Goal: Information Seeking & Learning: Learn about a topic

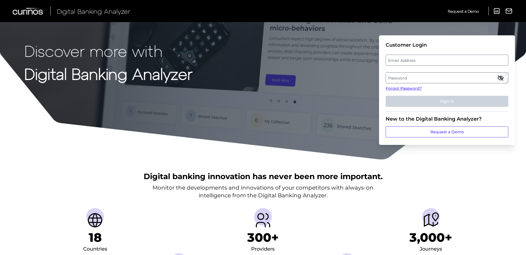
click at [437, 61] on label "Email Address" at bounding box center [447, 60] width 122 height 10
click at [437, 61] on input "email" at bounding box center [446, 60] width 123 height 11
click at [410, 77] on label "Password" at bounding box center [447, 78] width 122 height 10
click at [422, 57] on label "Email Address" at bounding box center [447, 60] width 122 height 10
click at [422, 57] on input "email" at bounding box center [446, 60] width 123 height 11
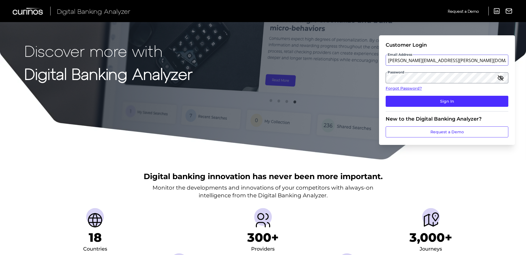
type input "[PERSON_NAME][EMAIL_ADDRESS][PERSON_NAME][DOMAIN_NAME]"
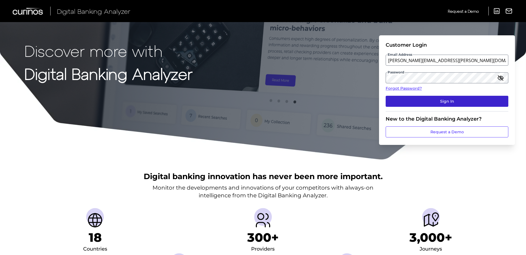
click at [448, 101] on button "Sign In" at bounding box center [446, 101] width 123 height 11
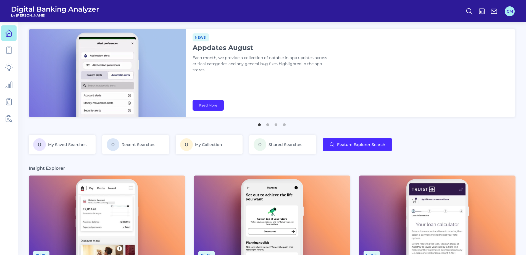
click at [509, 12] on button "CM" at bounding box center [509, 11] width 10 height 10
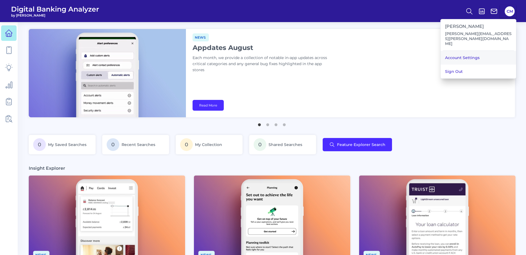
click at [470, 52] on link "Account Settings" at bounding box center [477, 58] width 75 height 14
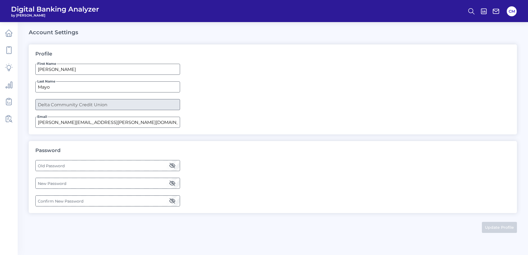
click at [75, 166] on label "Old Password" at bounding box center [108, 166] width 144 height 10
click at [174, 166] on icon "button" at bounding box center [172, 165] width 7 height 7
click at [10, 165] on div "Digital Banking Analyzer by [PERSON_NAME] CM Account Settings Profile First Nam…" at bounding box center [264, 127] width 528 height 255
click at [67, 166] on label "Old Password" at bounding box center [108, 166] width 144 height 10
click at [83, 184] on label "New Password" at bounding box center [108, 183] width 144 height 10
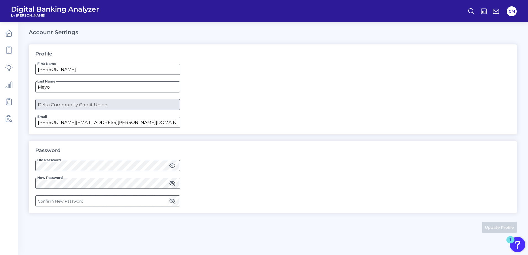
click at [68, 201] on label "Confirm New Password" at bounding box center [108, 201] width 144 height 10
click at [171, 183] on icon "button" at bounding box center [172, 183] width 5 height 5
click at [170, 203] on icon "button" at bounding box center [172, 201] width 7 height 7
click at [427, 206] on div "Password Old Password New Password Confirm New Password" at bounding box center [273, 177] width 488 height 72
click at [382, 206] on div "Password Old Password New Password Confirm New Password" at bounding box center [273, 177] width 488 height 72
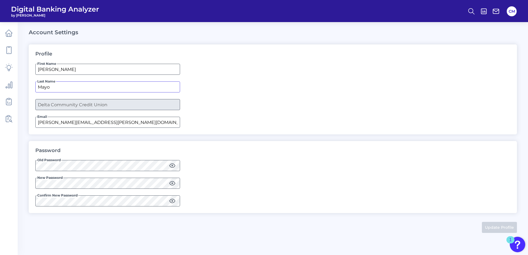
drag, startPoint x: 161, startPoint y: 90, endPoint x: 220, endPoint y: 101, distance: 60.0
click at [161, 90] on input "Mayo" at bounding box center [107, 86] width 145 height 11
click at [514, 241] on div "1" at bounding box center [510, 239] width 8 height 7
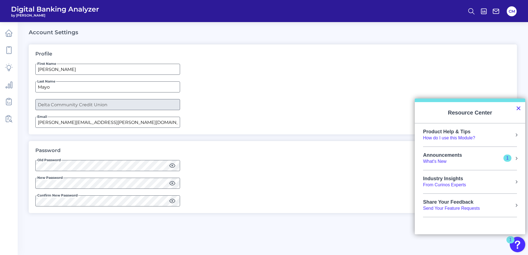
click at [517, 106] on button "×" at bounding box center [518, 108] width 5 height 9
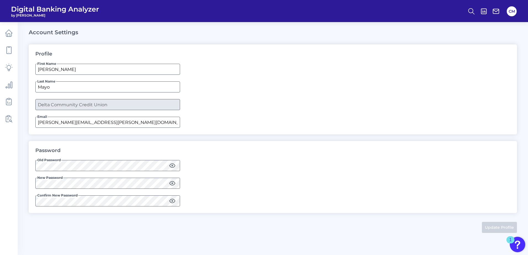
click at [172, 186] on icon "button" at bounding box center [172, 183] width 7 height 7
click at [172, 200] on icon "button" at bounding box center [172, 201] width 7 height 7
click at [172, 168] on icon "button" at bounding box center [172, 165] width 7 height 7
click at [440, 51] on div "Profile First Name Chris Last Name Mayo Company Delta Community Credit Union Em…" at bounding box center [273, 89] width 488 height 90
click at [509, 11] on button "CM" at bounding box center [512, 11] width 10 height 10
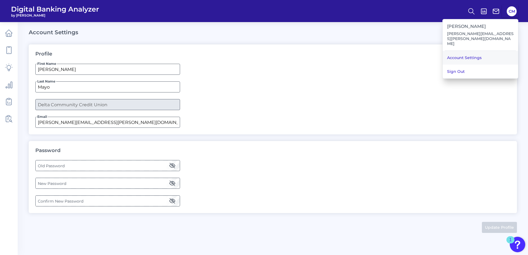
click at [464, 54] on link "Account Settings" at bounding box center [480, 58] width 75 height 14
click at [170, 74] on input "[PERSON_NAME]" at bounding box center [107, 69] width 145 height 11
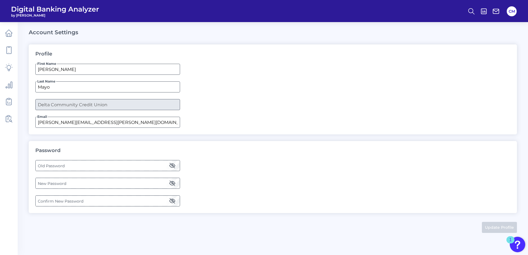
click at [158, 97] on form "First Name Chris Last Name Mayo Company Delta Community Credit Union Email Chri…" at bounding box center [272, 96] width 475 height 64
drag, startPoint x: 397, startPoint y: 193, endPoint x: 254, endPoint y: 94, distance: 174.2
click at [396, 192] on div "Password Old Password New Password Confirm New Password" at bounding box center [273, 177] width 488 height 72
click at [9, 31] on icon at bounding box center [9, 33] width 8 height 8
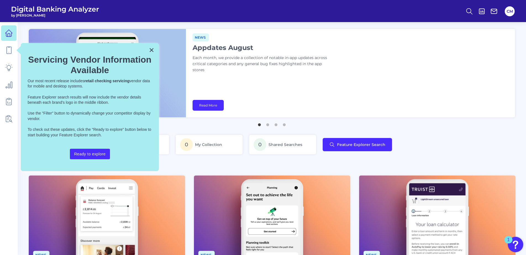
click at [152, 46] on button "×" at bounding box center [151, 50] width 5 height 9
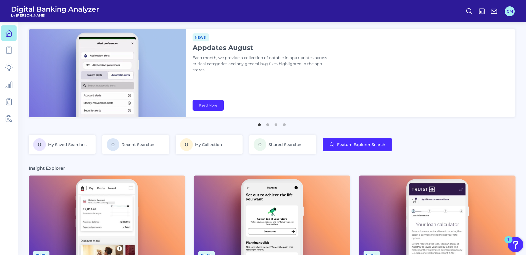
click at [509, 9] on button "CM" at bounding box center [509, 11] width 10 height 10
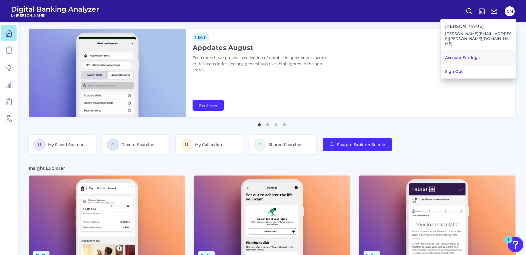
click at [470, 55] on link "Account Settings" at bounding box center [477, 58] width 75 height 14
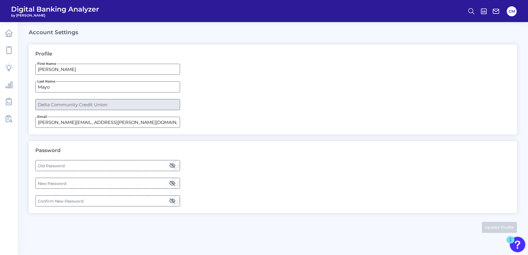
click at [78, 191] on div "Password Old Password New Password Confirm New Password" at bounding box center [273, 177] width 488 height 72
click at [78, 180] on label "New Password" at bounding box center [108, 183] width 144 height 10
click at [70, 166] on label "Old Password" at bounding box center [108, 166] width 144 height 10
click at [174, 166] on icon "button" at bounding box center [172, 165] width 7 height 7
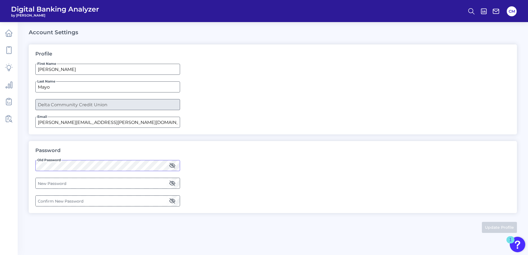
click at [8, 165] on div "Digital Banking Analyzer by [PERSON_NAME] CM Account Settings Profile First Nam…" at bounding box center [264, 127] width 528 height 255
click at [67, 183] on label "New Password" at bounding box center [108, 183] width 144 height 10
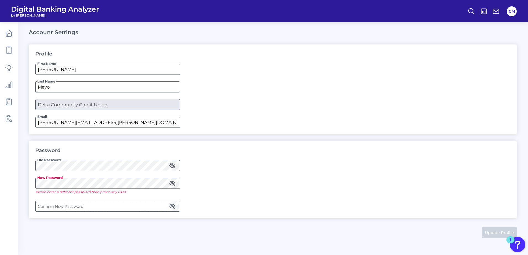
click at [66, 206] on label "Confirm New Password" at bounding box center [108, 206] width 144 height 10
click at [300, 161] on div "Password Old Password New Password Please enter a different password than previ…" at bounding box center [273, 180] width 488 height 78
click at [171, 181] on icon "button" at bounding box center [172, 183] width 7 height 7
click at [171, 183] on icon "button" at bounding box center [172, 183] width 7 height 7
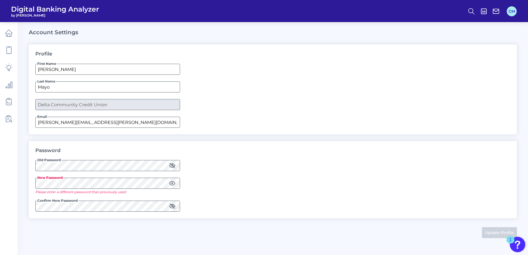
click at [509, 9] on button "CM" at bounding box center [512, 11] width 10 height 10
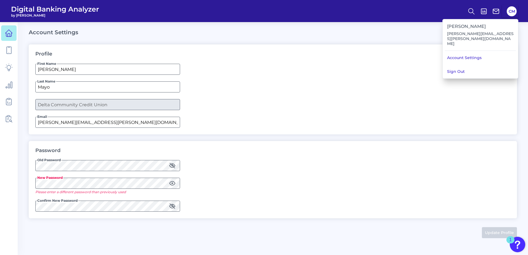
click at [8, 33] on icon at bounding box center [9, 34] width 2 height 3
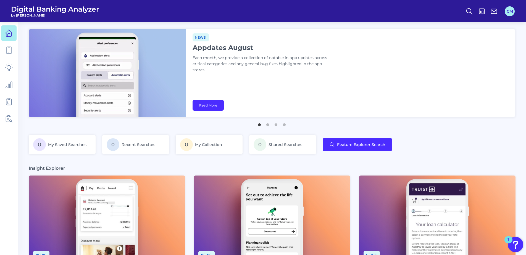
click at [510, 14] on button "CM" at bounding box center [509, 11] width 10 height 10
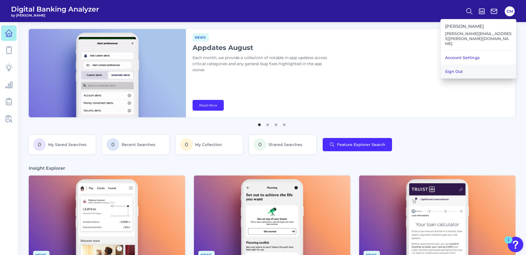
click at [461, 70] on button "Sign Out" at bounding box center [477, 72] width 75 height 14
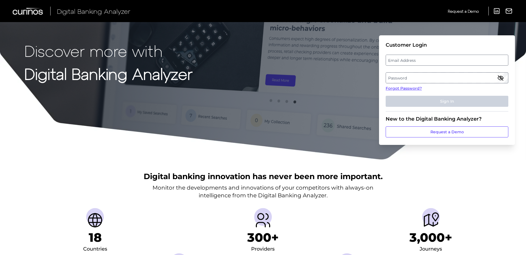
click at [420, 67] on fieldset "Customer Login Email Address Password Forgot Password? Sign In" at bounding box center [446, 77] width 123 height 70
click at [417, 59] on label "Email Address" at bounding box center [447, 60] width 122 height 10
click at [417, 59] on input "email" at bounding box center [446, 60] width 123 height 11
type input "[PERSON_NAME][EMAIL_ADDRESS][PERSON_NAME][DOMAIN_NAME]"
click at [409, 80] on label "Password" at bounding box center [447, 78] width 122 height 10
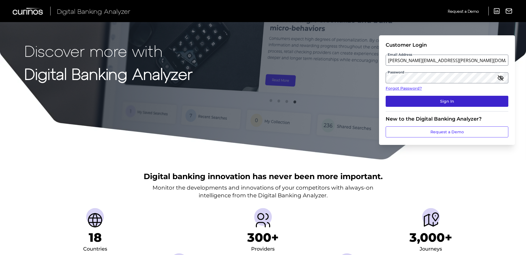
click at [457, 102] on button "Sign In" at bounding box center [446, 101] width 123 height 11
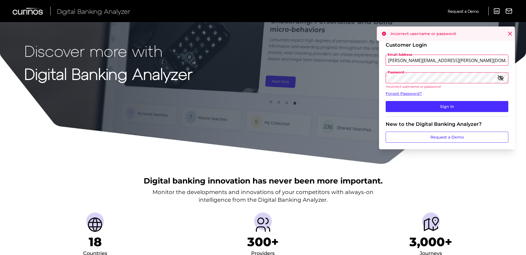
click at [359, 81] on div "Discover more with Digital Banking Analyzer Customer Login Email Address chris.…" at bounding box center [263, 82] width 526 height 165
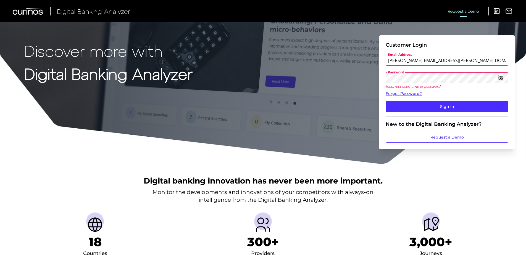
click at [477, 13] on span "Request a Demo" at bounding box center [463, 11] width 31 height 5
click at [345, 76] on div "Discover more with Digital Banking Analyzer Customer Login Email Address chris.…" at bounding box center [263, 82] width 526 height 165
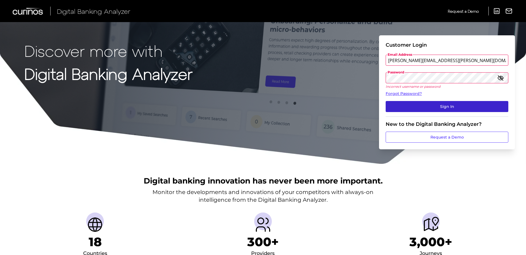
click at [448, 106] on button "Sign In" at bounding box center [446, 106] width 123 height 11
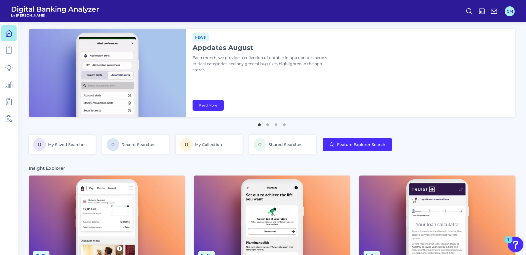
click at [508, 12] on button "CM" at bounding box center [509, 11] width 10 height 10
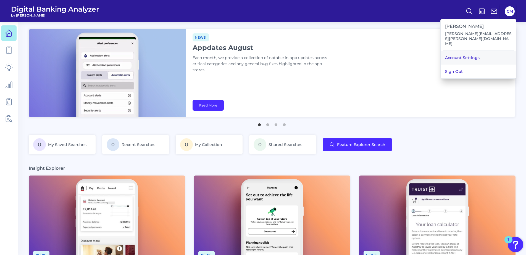
click at [459, 55] on link "Account Settings" at bounding box center [477, 58] width 75 height 14
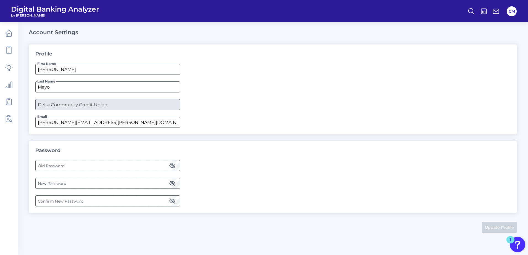
click at [107, 164] on label "Old Password" at bounding box center [108, 166] width 144 height 10
click at [72, 179] on label "New Password" at bounding box center [108, 183] width 144 height 10
click at [170, 184] on icon "button" at bounding box center [172, 183] width 7 height 7
click at [134, 187] on label "New Password" at bounding box center [108, 183] width 144 height 10
click at [173, 202] on icon "button" at bounding box center [172, 201] width 5 height 5
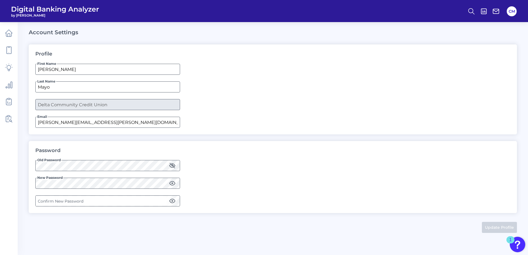
click at [145, 202] on label "Confirm New Password" at bounding box center [108, 201] width 144 height 10
click at [10, 205] on div "Digital Banking Analyzer by [PERSON_NAME] CM Account Settings Profile First Nam…" at bounding box center [264, 127] width 528 height 255
click at [493, 227] on button "Update Profile" at bounding box center [499, 227] width 35 height 11
click at [7, 38] on link at bounding box center [8, 32] width 15 height 15
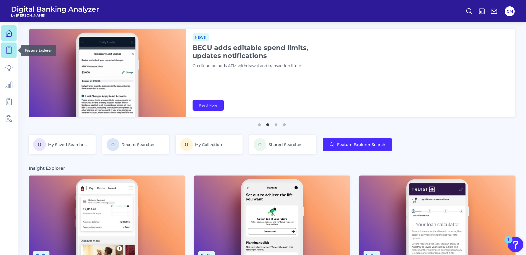
click at [9, 56] on link at bounding box center [8, 50] width 15 height 15
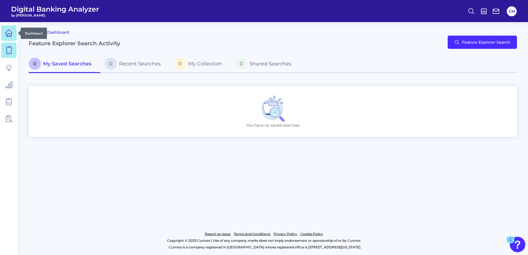
click at [14, 34] on link at bounding box center [8, 32] width 15 height 15
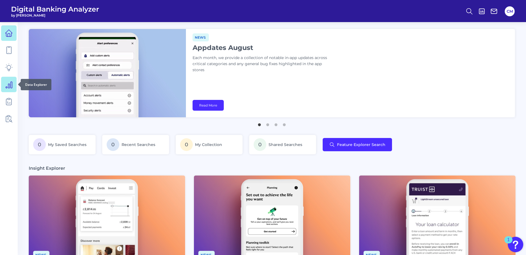
click at [8, 84] on icon at bounding box center [9, 85] width 6 height 6
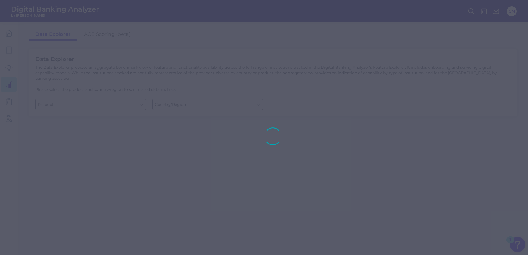
type input "Checking / Current Account"
type input "United States"
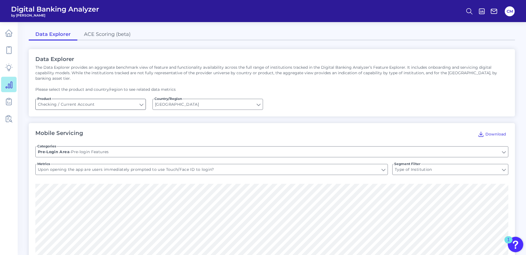
click at [102, 99] on input "Checking / Current Account" at bounding box center [91, 104] width 110 height 10
click at [192, 99] on input "United States" at bounding box center [208, 104] width 110 height 10
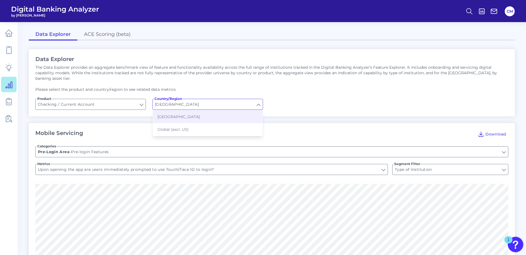
click at [192, 99] on input "United States" at bounding box center [208, 104] width 110 height 10
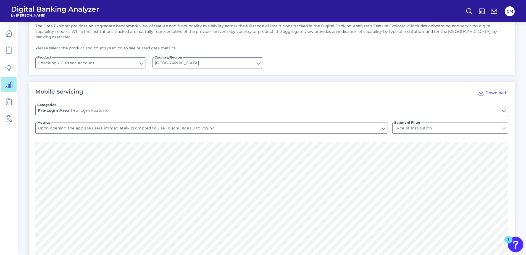
scroll to position [28, 0]
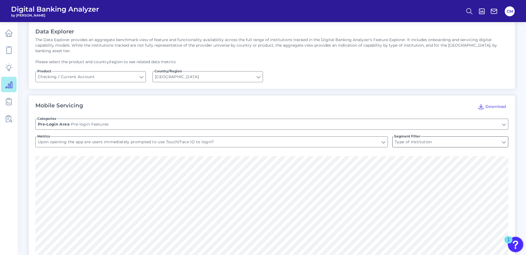
click at [426, 138] on input "Type of Institution" at bounding box center [449, 142] width 115 height 10
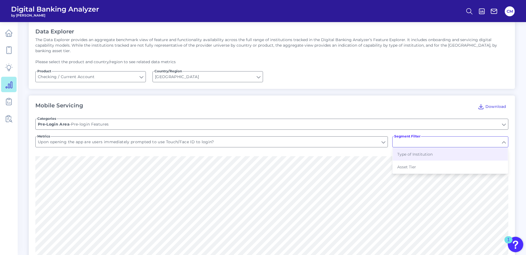
click at [426, 138] on input "Segment Filter" at bounding box center [449, 142] width 115 height 10
type input "Type of Institution"
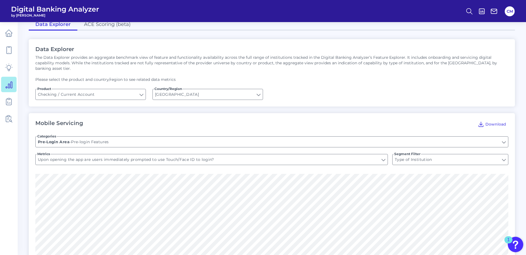
scroll to position [0, 0]
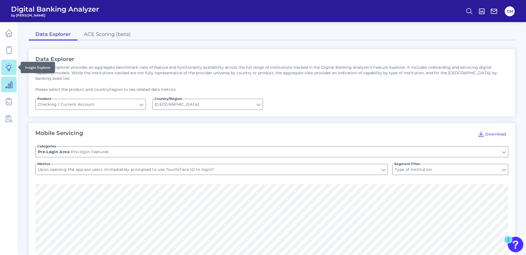
click at [13, 68] on link at bounding box center [8, 67] width 15 height 15
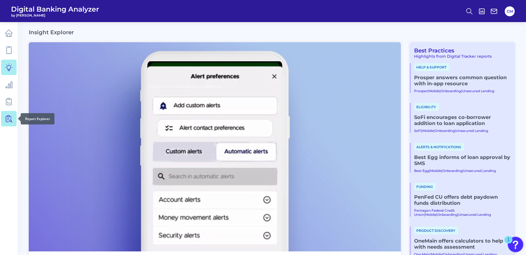
click at [8, 119] on icon at bounding box center [9, 119] width 8 height 8
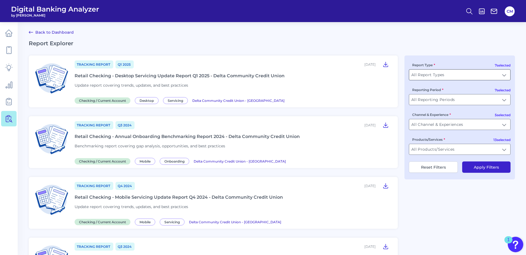
click at [457, 79] on input "All Report Types" at bounding box center [459, 75] width 101 height 10
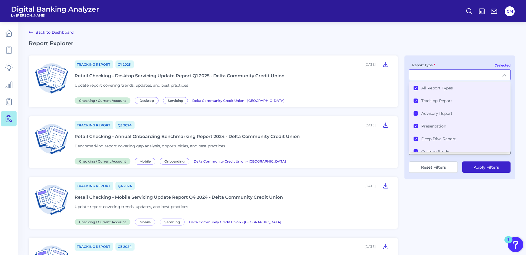
click at [450, 78] on input "Report Type" at bounding box center [459, 75] width 101 height 10
type input "All Report Types"
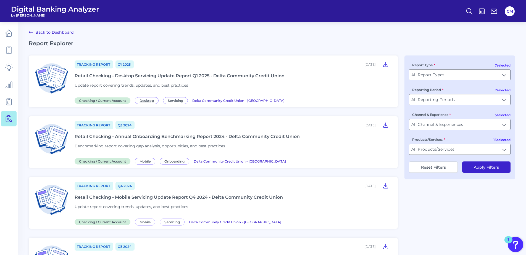
click at [149, 101] on span "Desktop" at bounding box center [147, 100] width 24 height 7
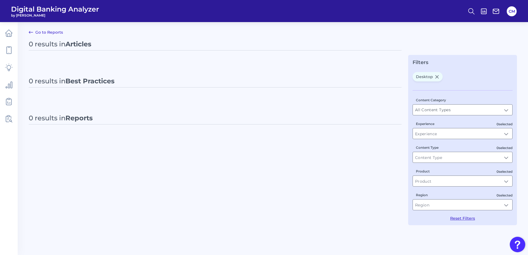
type input "Desktop"
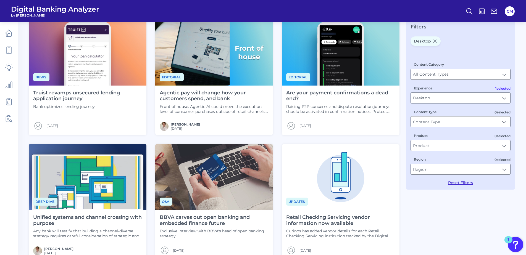
scroll to position [193, 0]
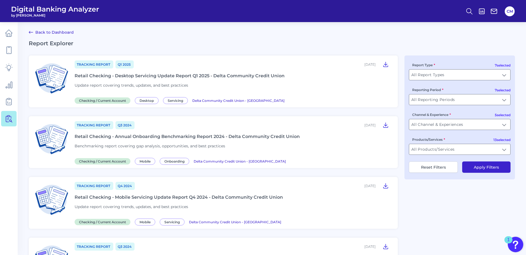
click at [93, 76] on div "Retail Checking - Desktop Servicing Update Report Q1 2025 - Delta Community Cre…" at bounding box center [180, 75] width 210 height 5
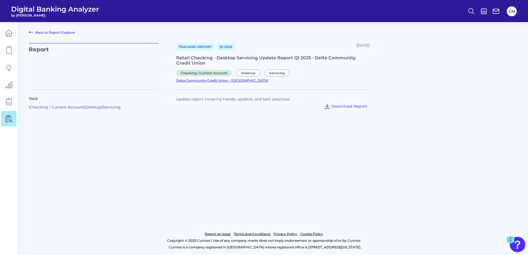
click at [268, 78] on span "Delta Community Credit Union - US" at bounding box center [222, 80] width 92 height 4
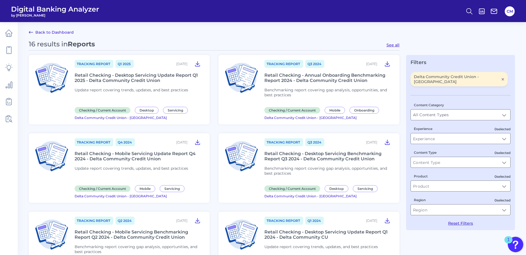
click at [92, 62] on span "Tracking Report" at bounding box center [94, 64] width 39 height 8
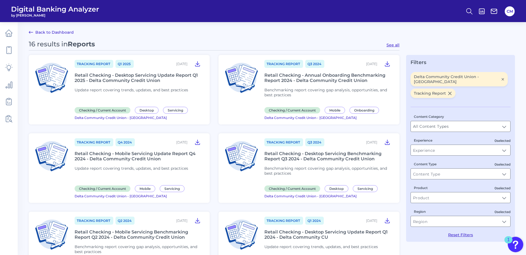
click at [93, 62] on span "Tracking Report" at bounding box center [94, 64] width 39 height 8
click at [93, 118] on span "Delta Community Credit Union - US" at bounding box center [121, 118] width 92 height 4
click at [96, 116] on span "Delta Community Credit Union - US" at bounding box center [121, 118] width 92 height 4
click at [96, 64] on span "Tracking Report" at bounding box center [94, 64] width 39 height 8
click at [195, 63] on icon at bounding box center [197, 63] width 7 height 7
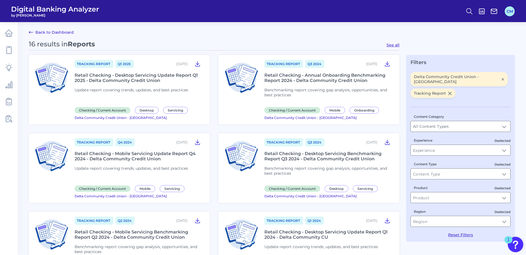
click at [508, 13] on button "CM" at bounding box center [509, 11] width 10 height 10
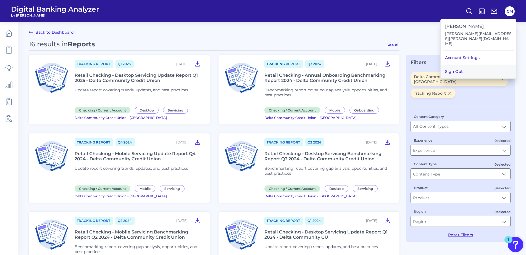
click at [448, 68] on button "Sign Out" at bounding box center [477, 72] width 75 height 14
